Goal: Find contact information: Find contact information

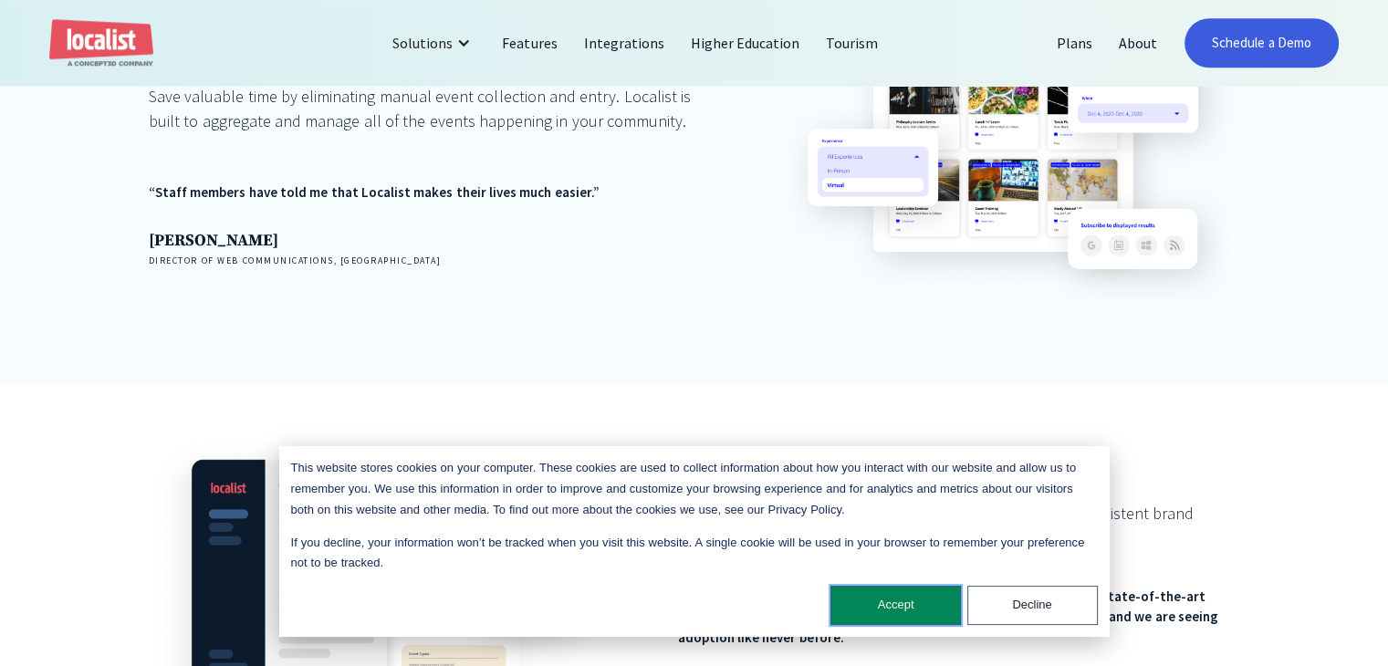
drag, startPoint x: 904, startPoint y: 612, endPoint x: 912, endPoint y: 592, distance: 21.7
click at [904, 612] on button "Accept" at bounding box center [895, 605] width 130 height 39
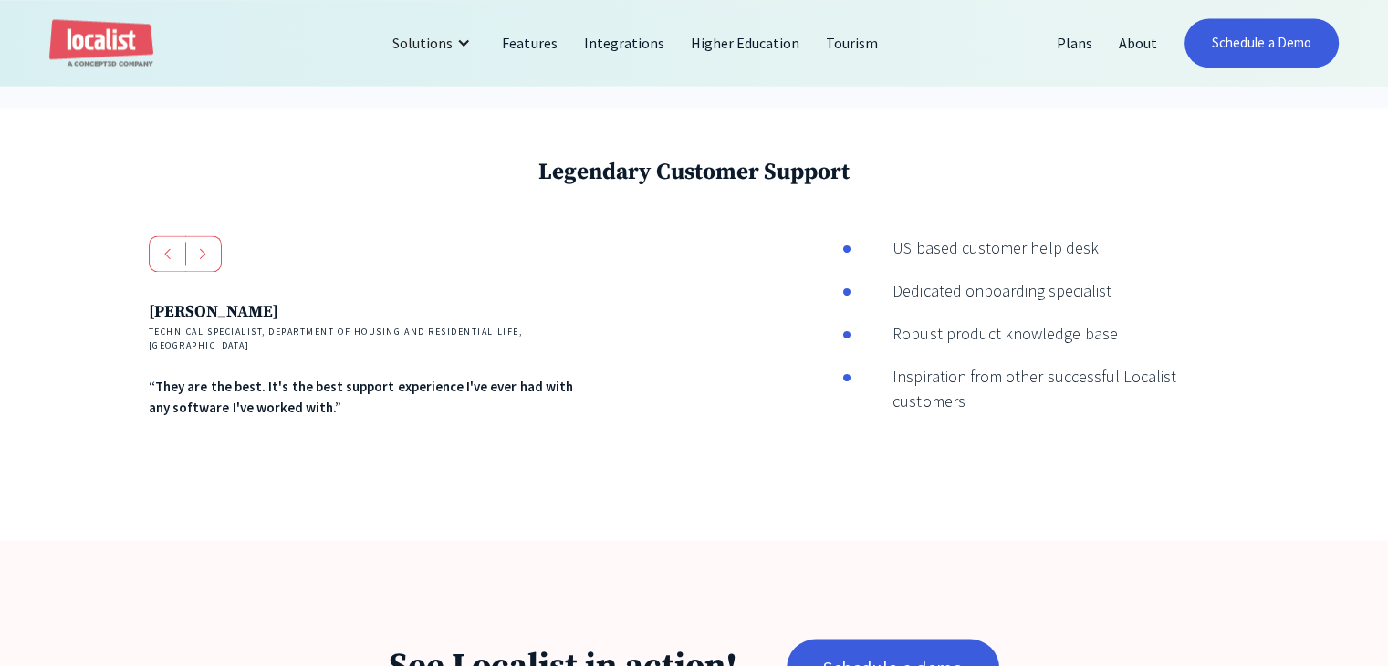
scroll to position [3213, 0]
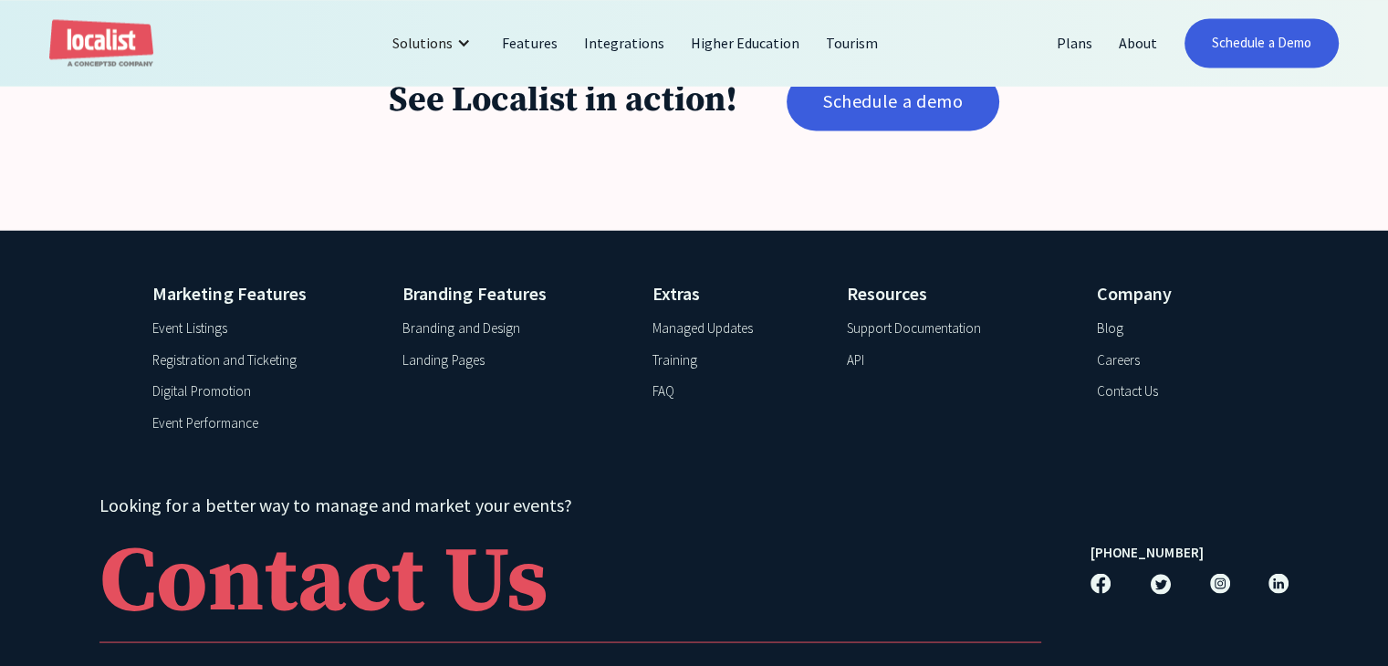
click at [1127, 381] on div "Contact Us" at bounding box center [1127, 391] width 61 height 21
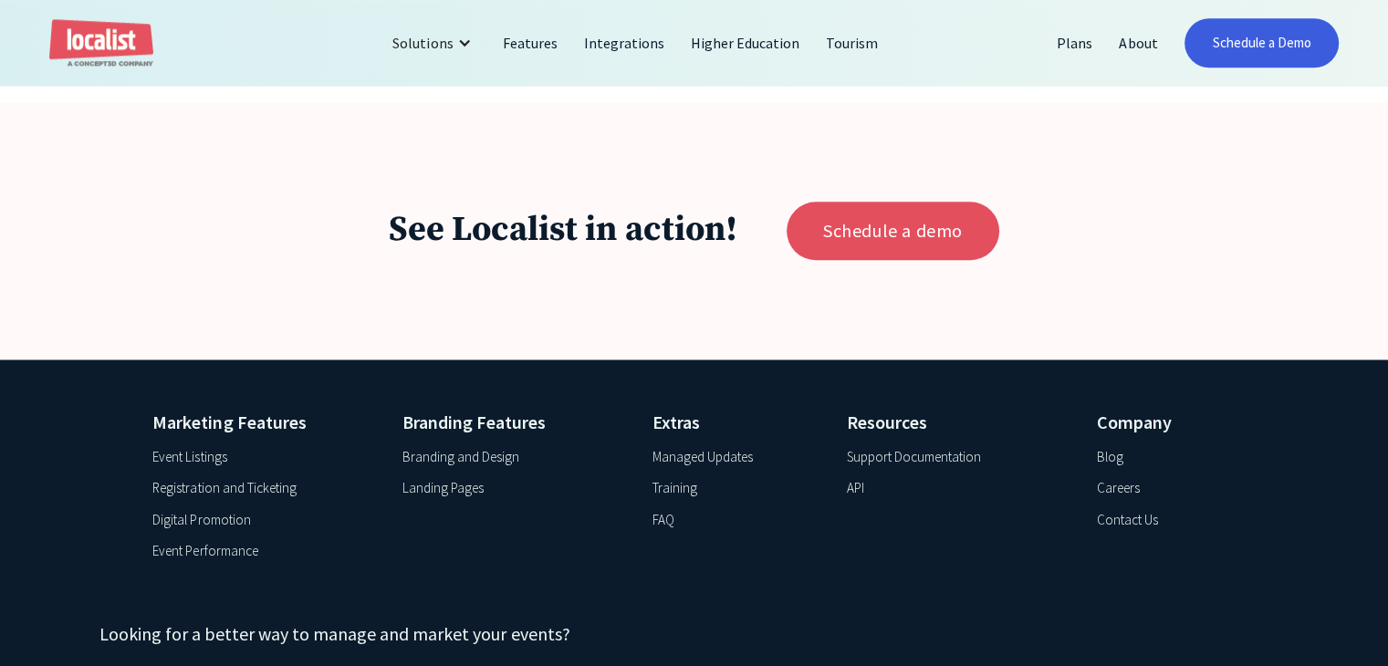
scroll to position [1916, 0]
